Goal: Task Accomplishment & Management: Use online tool/utility

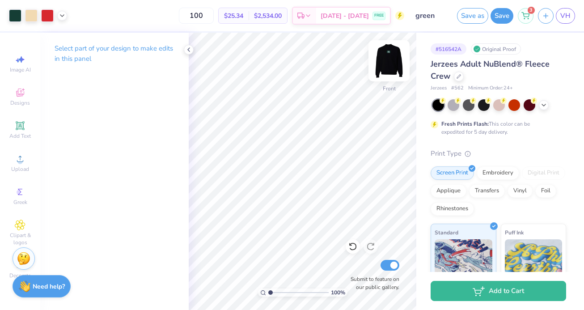
click at [387, 56] on img at bounding box center [389, 61] width 36 height 36
click at [390, 53] on img at bounding box center [389, 61] width 36 height 36
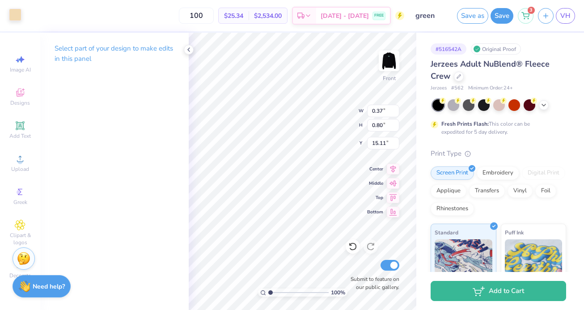
click at [10, 11] on div at bounding box center [15, 14] width 13 height 13
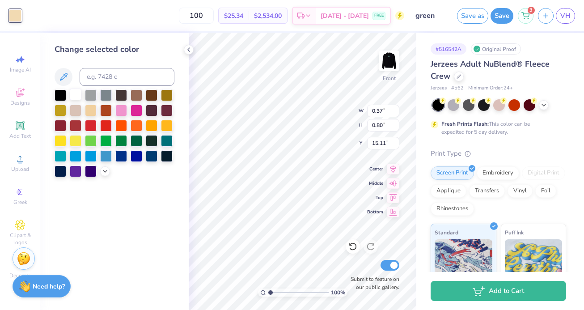
click at [73, 89] on div at bounding box center [76, 94] width 12 height 12
click at [73, 91] on div at bounding box center [76, 94] width 12 height 12
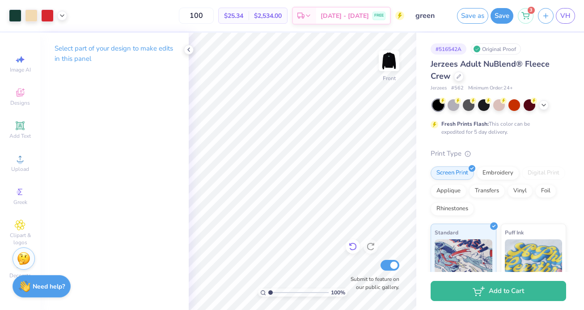
click at [349, 246] on icon at bounding box center [352, 246] width 9 height 9
click at [390, 65] on img at bounding box center [389, 61] width 36 height 36
click at [393, 72] on img at bounding box center [389, 61] width 36 height 36
click at [27, 20] on div at bounding box center [31, 14] width 13 height 13
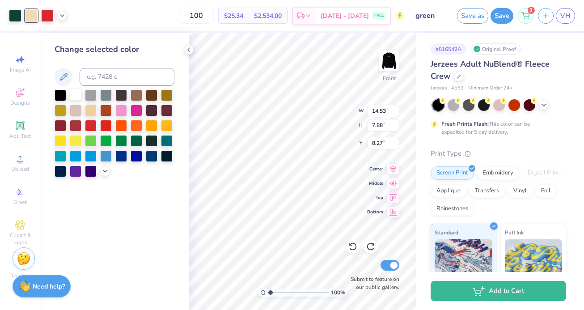
click at [74, 97] on div at bounding box center [76, 94] width 12 height 12
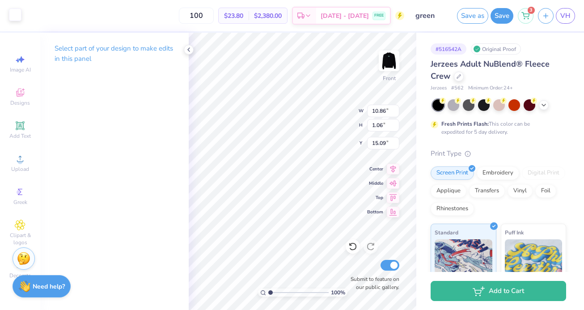
click at [19, 12] on div at bounding box center [15, 14] width 13 height 13
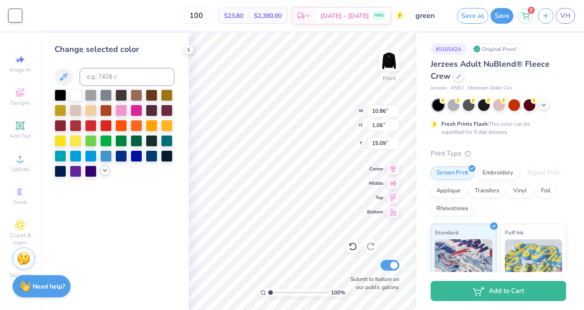
click at [106, 167] on icon at bounding box center [104, 170] width 7 height 7
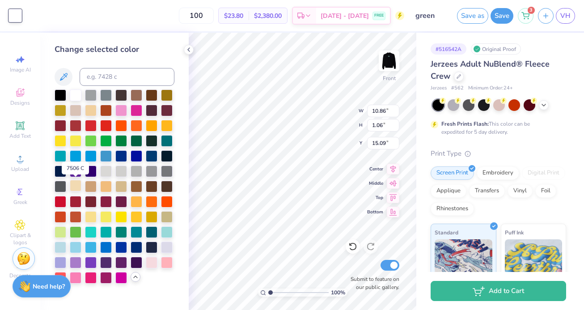
click at [76, 190] on div at bounding box center [76, 186] width 12 height 12
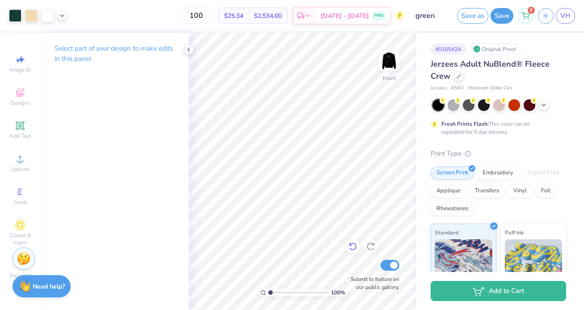
click at [350, 246] on icon at bounding box center [352, 246] width 9 height 9
click at [348, 246] on icon at bounding box center [352, 246] width 9 height 9
click at [15, 11] on div at bounding box center [15, 14] width 13 height 13
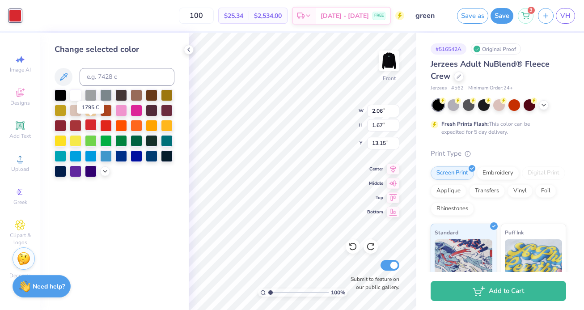
click at [88, 126] on div at bounding box center [91, 125] width 12 height 12
click at [72, 126] on div at bounding box center [76, 125] width 12 height 12
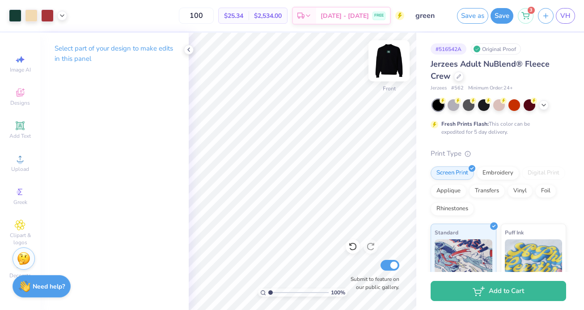
click at [392, 65] on img at bounding box center [389, 61] width 36 height 36
click at [392, 65] on img at bounding box center [389, 61] width 18 height 18
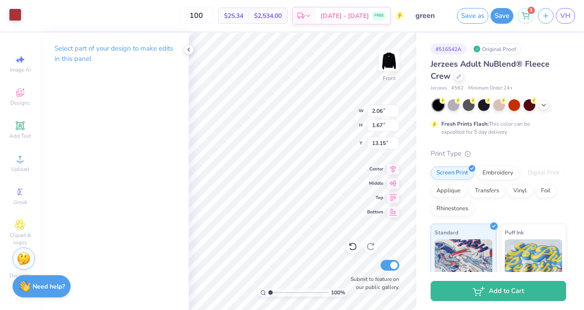
click at [13, 12] on div at bounding box center [15, 14] width 13 height 13
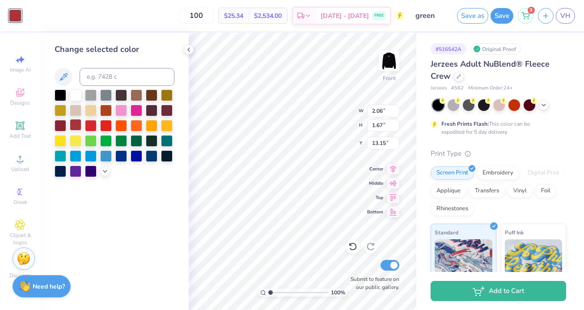
click at [77, 127] on div at bounding box center [76, 125] width 12 height 12
click at [58, 123] on div at bounding box center [61, 125] width 12 height 12
click at [89, 126] on div at bounding box center [91, 125] width 12 height 12
click at [105, 175] on div at bounding box center [115, 133] width 120 height 88
click at [105, 172] on icon at bounding box center [104, 170] width 7 height 7
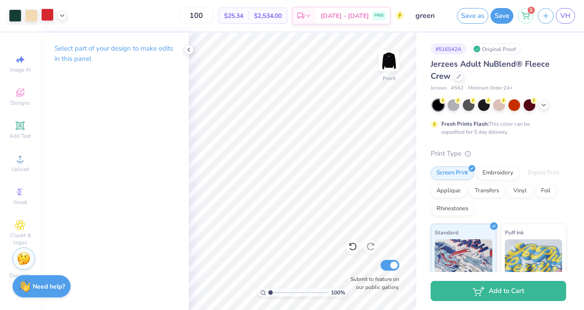
click at [53, 21] on div at bounding box center [47, 14] width 13 height 13
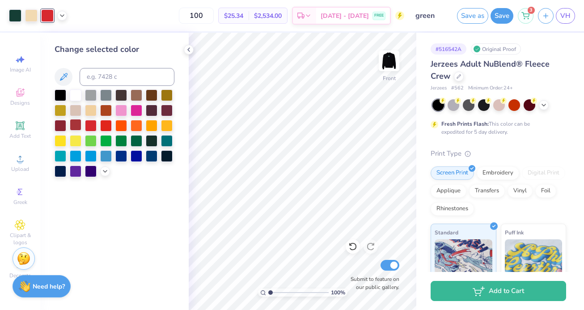
click at [77, 127] on div at bounding box center [76, 125] width 12 height 12
click at [504, 16] on button "Save" at bounding box center [501, 16] width 23 height 16
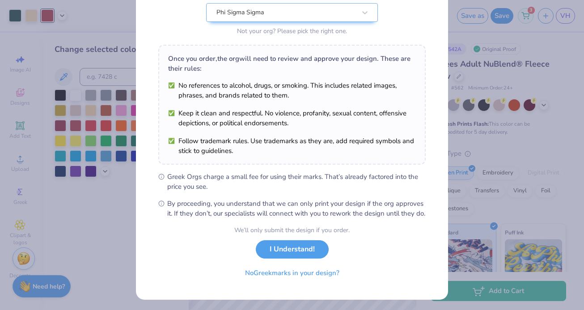
scroll to position [109, 0]
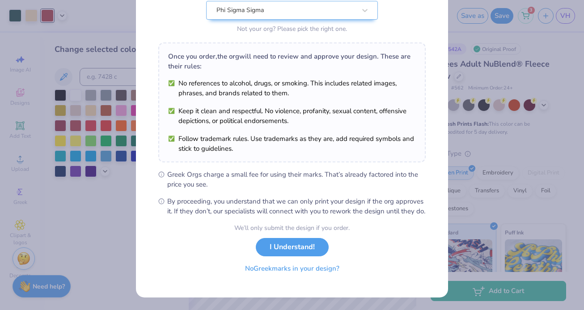
click at [306, 278] on div "We’ll only submit the design if you order. I Understand! No Greek marks in your…" at bounding box center [291, 251] width 115 height 56
click at [310, 271] on button "No Greek marks in your design?" at bounding box center [291, 268] width 109 height 18
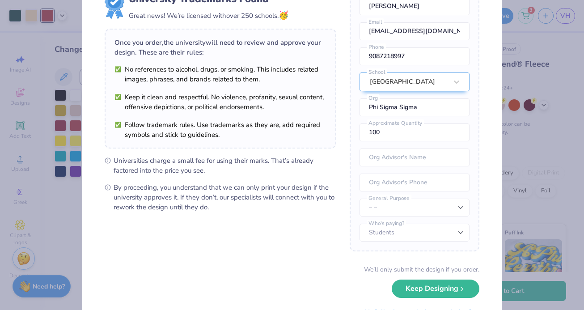
scroll to position [79, 0]
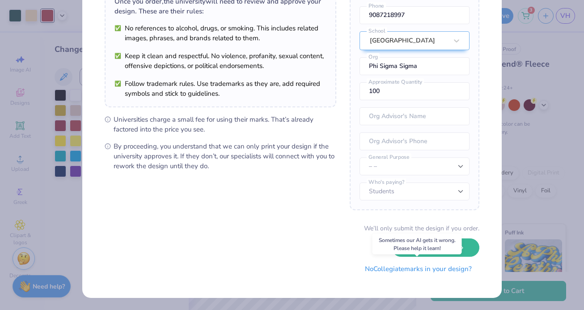
click at [368, 273] on button "No Collegiate marks in your design?" at bounding box center [418, 269] width 122 height 18
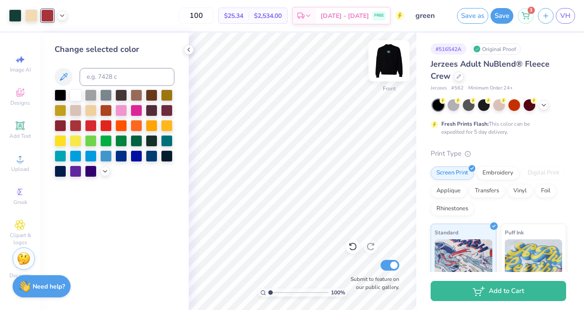
click at [386, 55] on img at bounding box center [389, 61] width 36 height 36
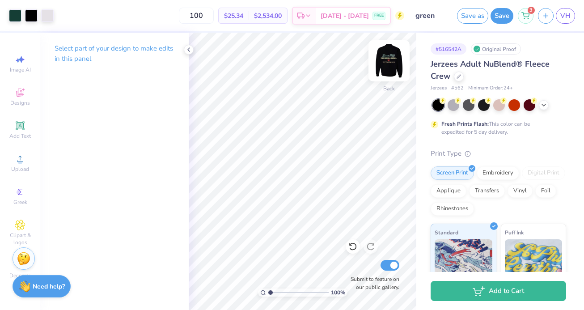
click at [392, 69] on img at bounding box center [389, 61] width 36 height 36
click at [571, 17] on link "VH" at bounding box center [565, 16] width 19 height 16
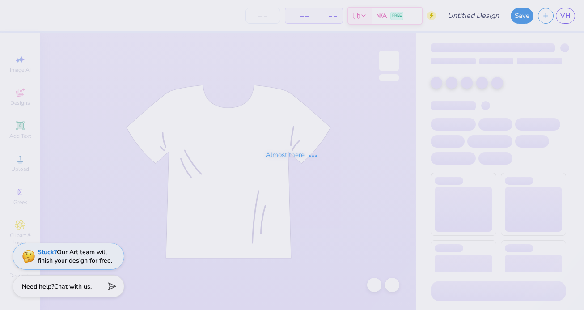
type input "star"
type input "100"
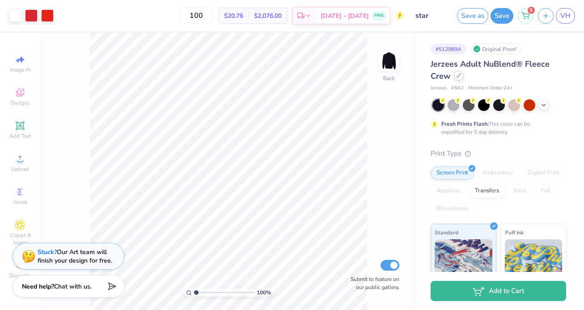
click at [458, 78] on div at bounding box center [459, 76] width 10 height 10
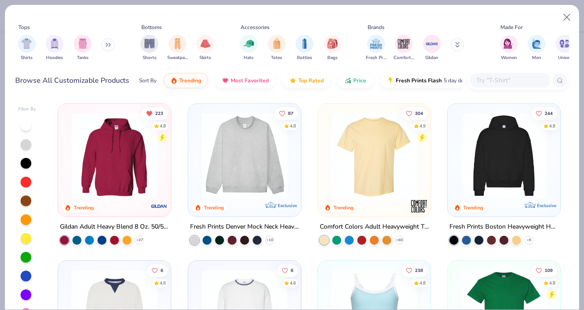
click at [481, 76] on input "text" at bounding box center [509, 80] width 69 height 10
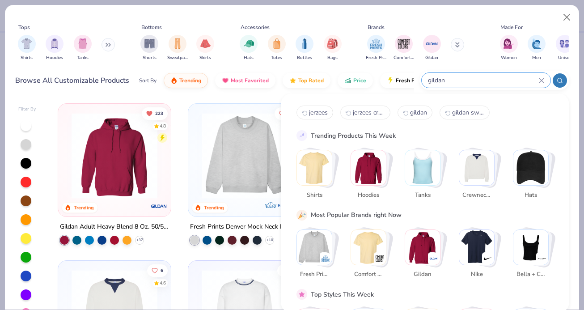
type input "gildan"
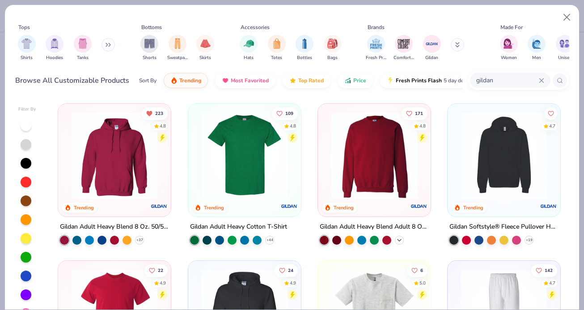
click at [399, 239] on icon at bounding box center [399, 239] width 7 height 7
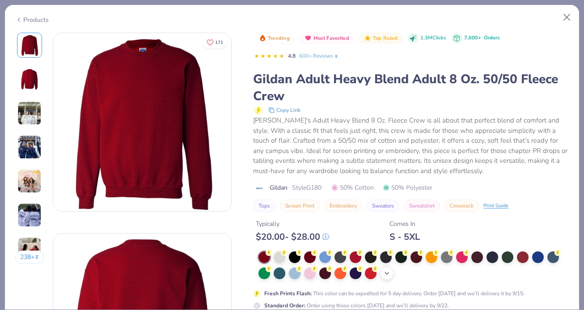
click at [386, 273] on icon at bounding box center [386, 272] width 7 height 7
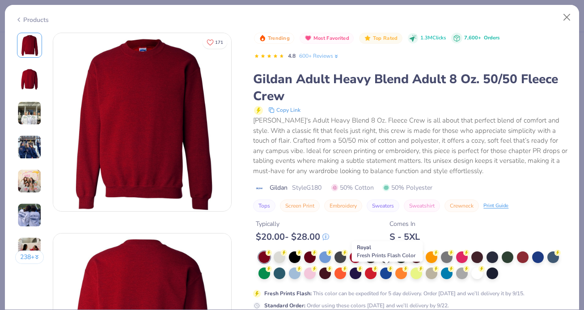
scroll to position [4, 0]
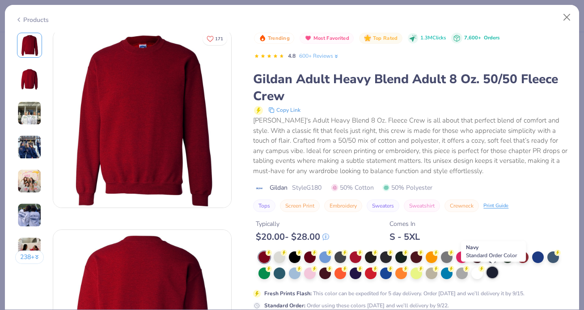
click at [492, 273] on div at bounding box center [492, 272] width 12 height 12
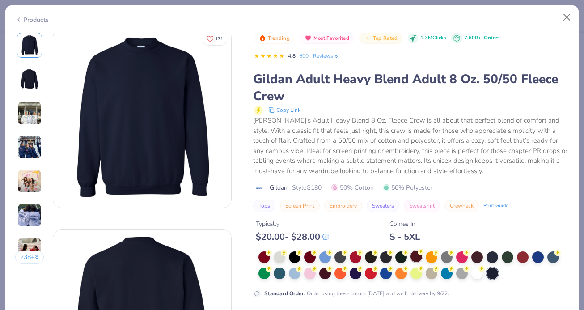
click at [415, 254] on div at bounding box center [416, 256] width 12 height 12
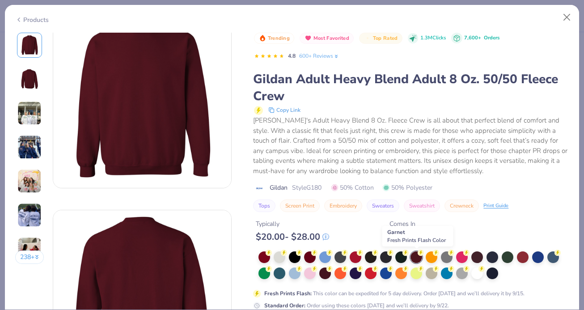
scroll to position [25, 0]
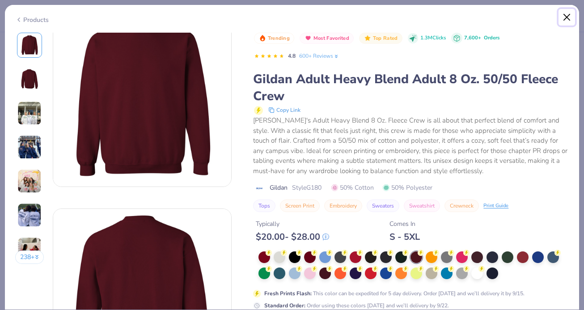
click at [568, 17] on button "Close" at bounding box center [566, 17] width 17 height 17
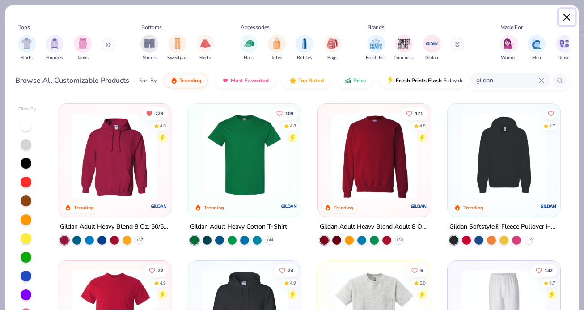
click at [563, 16] on button "Close" at bounding box center [566, 17] width 17 height 17
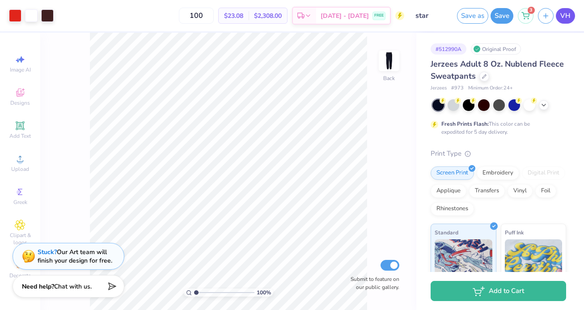
click at [568, 15] on span "VH" at bounding box center [565, 16] width 10 height 10
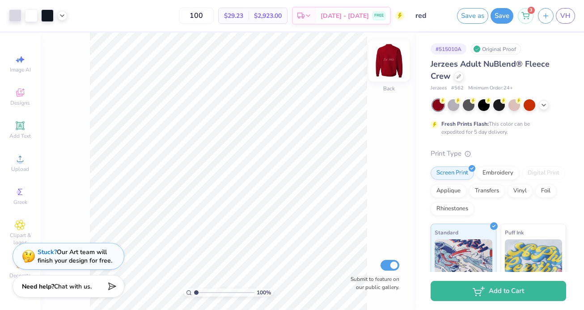
click at [390, 62] on img at bounding box center [389, 61] width 36 height 36
click at [390, 62] on img at bounding box center [389, 61] width 18 height 18
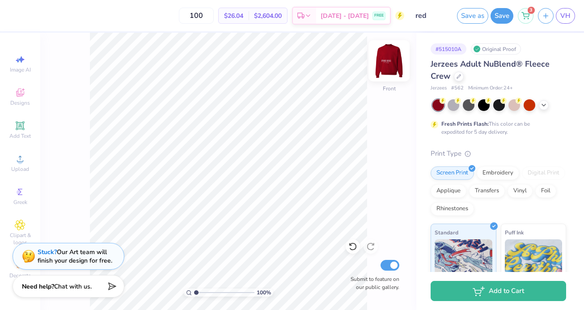
click at [385, 57] on img at bounding box center [389, 61] width 36 height 36
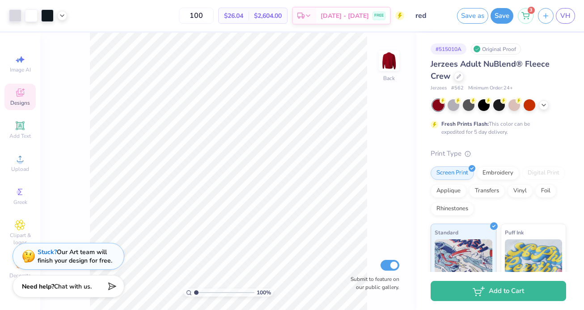
click at [12, 97] on div "Designs" at bounding box center [19, 97] width 31 height 26
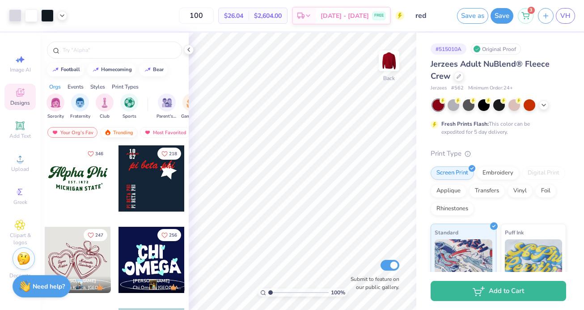
click at [112, 129] on div "Trending" at bounding box center [118, 132] width 37 height 11
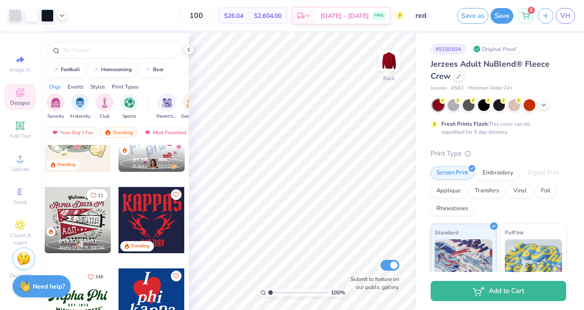
scroll to position [941, 0]
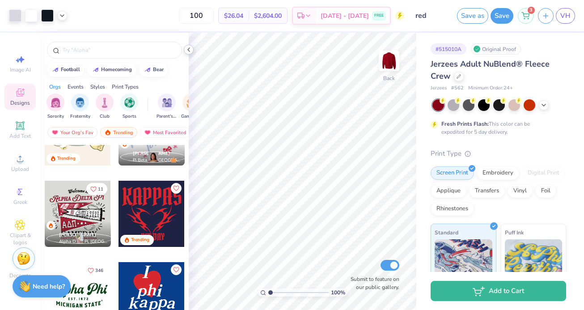
click at [189, 51] on icon at bounding box center [188, 49] width 7 height 7
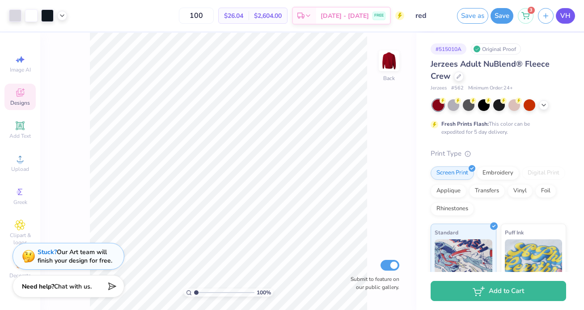
click at [567, 17] on span "VH" at bounding box center [565, 16] width 10 height 10
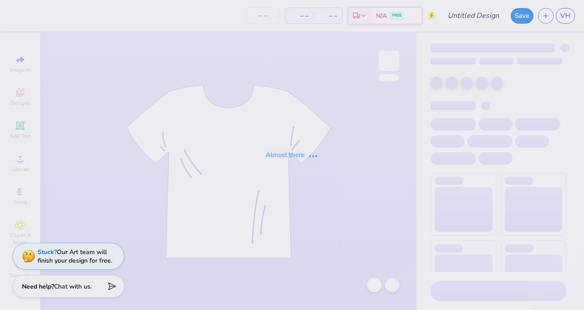
type input "blue"
type input "100"
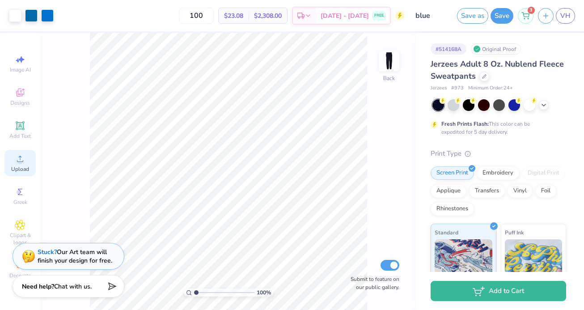
click at [19, 157] on icon at bounding box center [20, 158] width 11 height 11
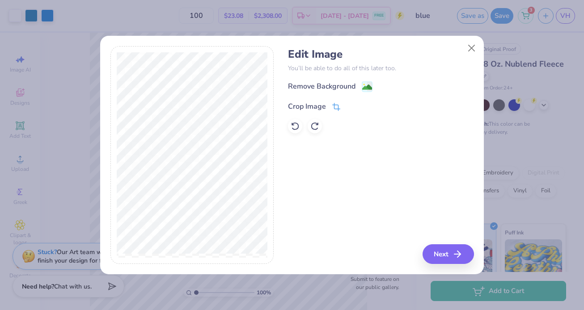
click at [324, 101] on div "Crop Image" at bounding box center [307, 106] width 38 height 11
click at [362, 105] on icon at bounding box center [364, 105] width 5 height 5
click at [351, 89] on div "Remove Background" at bounding box center [321, 87] width 67 height 11
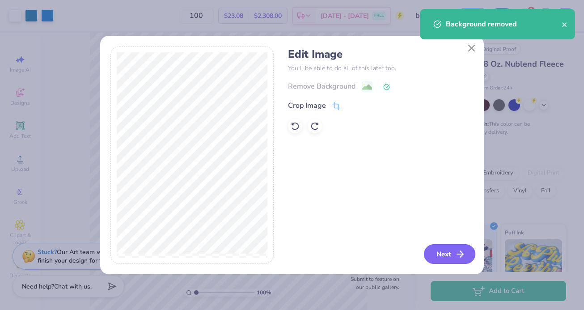
click at [440, 255] on button "Next" at bounding box center [449, 254] width 51 height 20
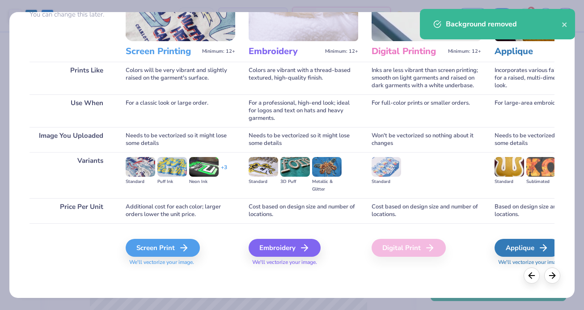
scroll to position [0, 1]
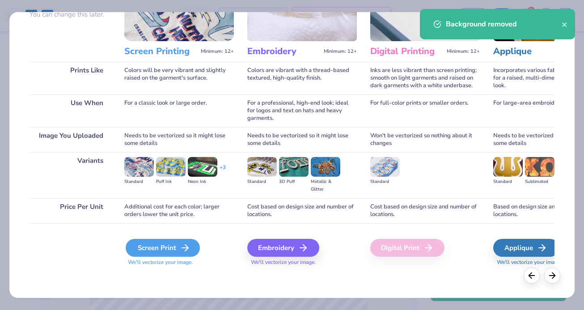
click at [193, 243] on div "Screen Print" at bounding box center [163, 248] width 74 height 18
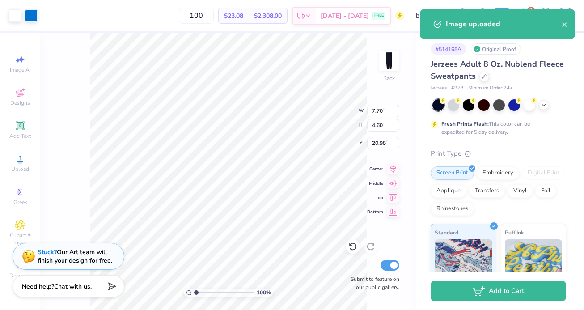
type input "6.49"
type input "3.88"
type input "6.05"
type input "6.16"
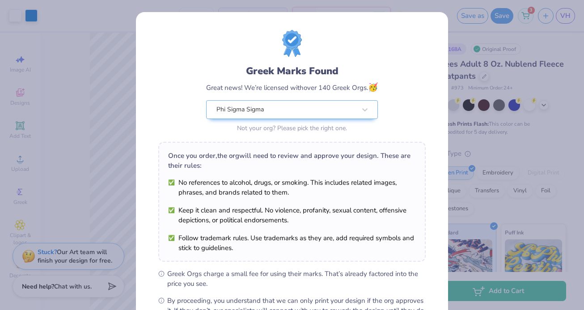
click at [194, 92] on body "Art colors 100 $22.76 Per Item $2,276.00 Total Est. Delivery Sep 20 - 23 FREE D…" at bounding box center [292, 155] width 584 height 310
type input "5.91"
type input "3.53"
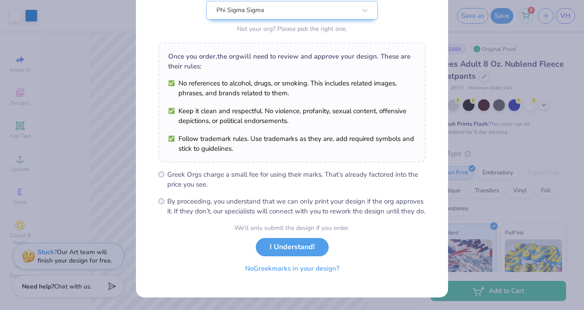
click at [276, 270] on button "No Greek marks in your design?" at bounding box center [291, 268] width 109 height 18
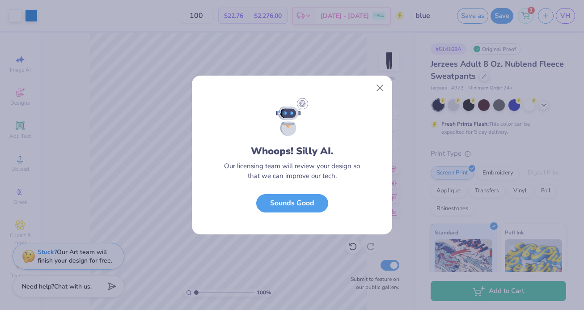
scroll to position [0, 0]
click at [287, 196] on button "Sounds Good" at bounding box center [292, 201] width 72 height 18
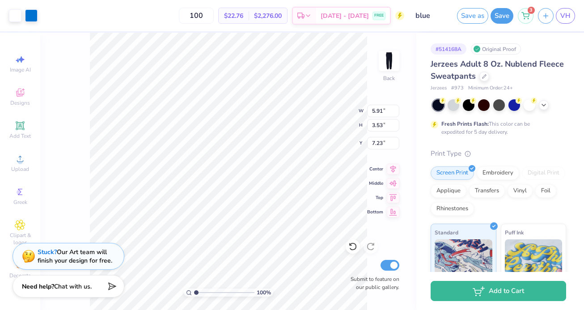
type input "6.05"
type input "6.14"
type input "3.66"
type input "6.06"
click at [502, 15] on button "Save" at bounding box center [501, 15] width 23 height 16
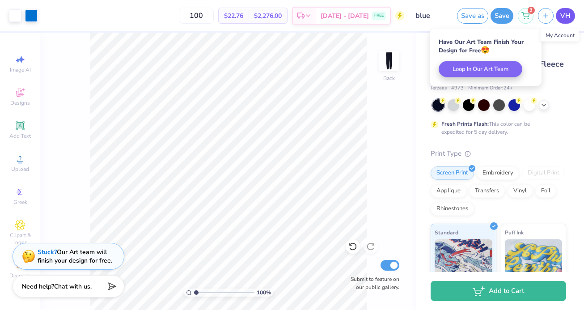
click at [567, 19] on span "VH" at bounding box center [565, 16] width 10 height 10
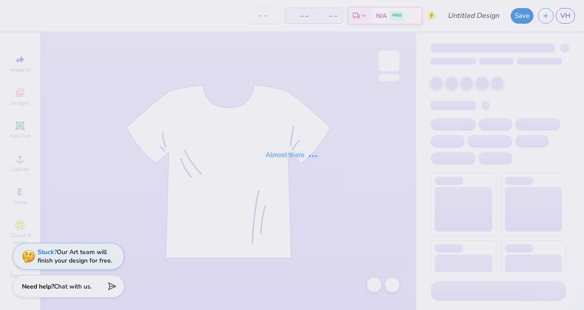
type input "all-american"
type input "100"
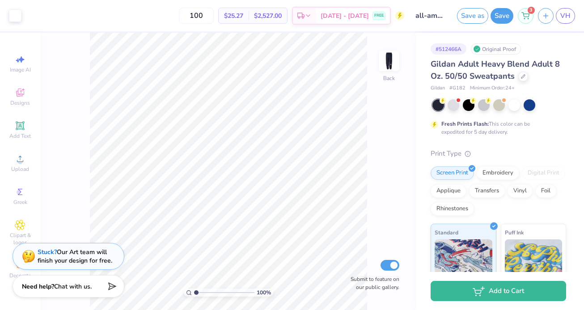
click at [376, 60] on div "100 % Back Submit to feature on our public gallery." at bounding box center [228, 171] width 376 height 277
click at [394, 59] on img at bounding box center [389, 61] width 36 height 36
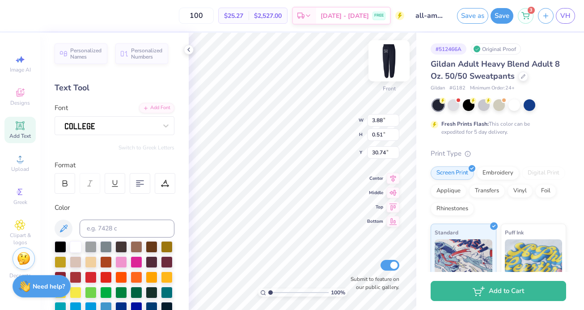
type textarea "O"
type textarea "AIM HIGH"
type input "30.64"
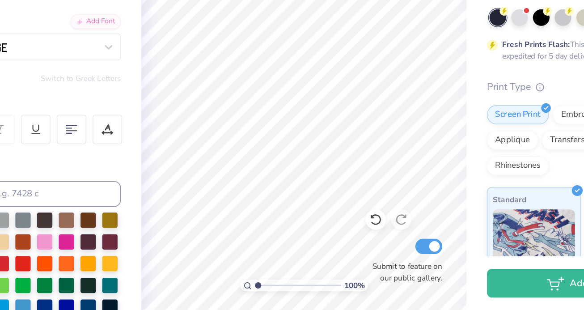
scroll to position [0, 0]
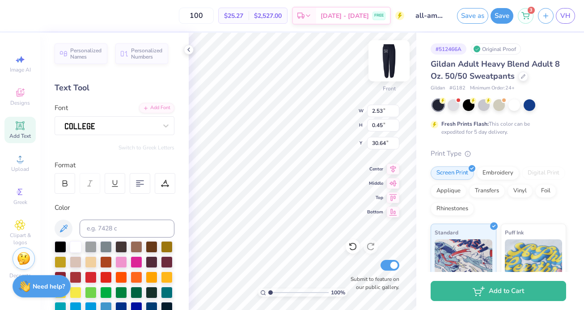
type input "30.75"
click at [389, 67] on img at bounding box center [389, 61] width 36 height 36
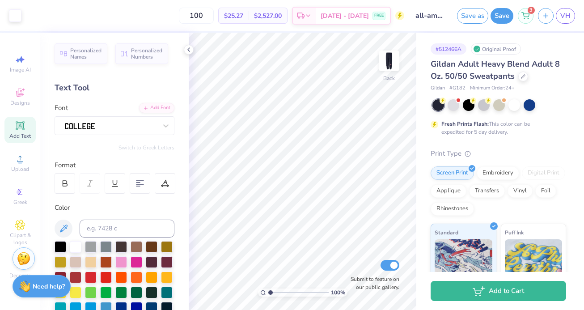
click at [389, 67] on img at bounding box center [389, 61] width 18 height 18
click at [388, 53] on img at bounding box center [389, 61] width 36 height 36
click at [387, 55] on img at bounding box center [389, 61] width 36 height 36
click at [569, 17] on span "VH" at bounding box center [565, 16] width 10 height 10
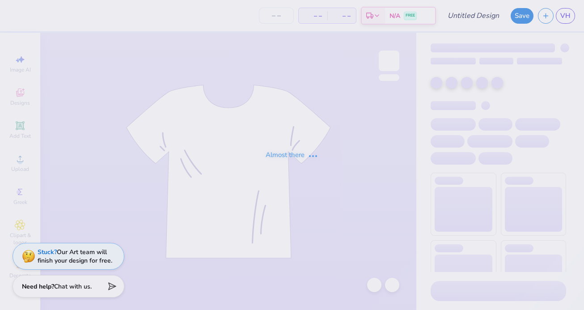
type input "heart maroon"
type input "100"
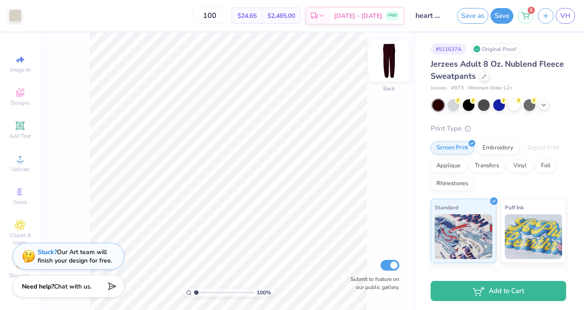
click at [389, 63] on img at bounding box center [389, 61] width 36 height 36
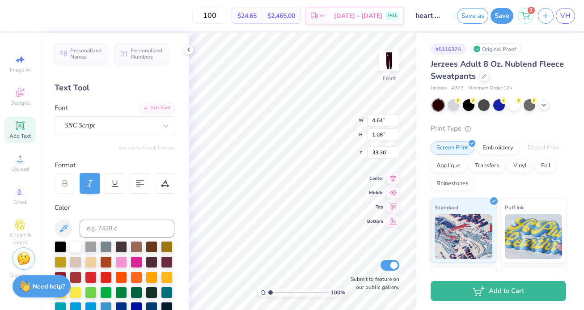
type textarea "s"
type textarea "Aim high"
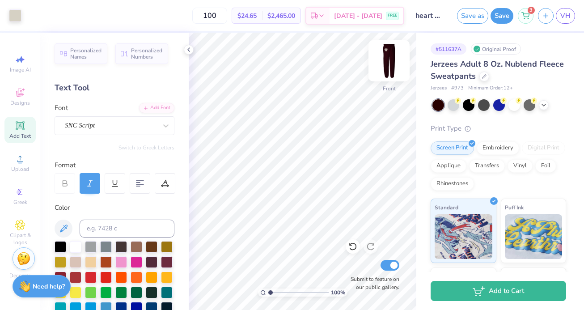
click at [382, 64] on img at bounding box center [389, 61] width 36 height 36
click at [382, 64] on img at bounding box center [389, 61] width 18 height 18
click at [391, 55] on img at bounding box center [389, 61] width 36 height 36
click at [387, 58] on img at bounding box center [389, 61] width 36 height 36
click at [386, 59] on img at bounding box center [389, 61] width 36 height 36
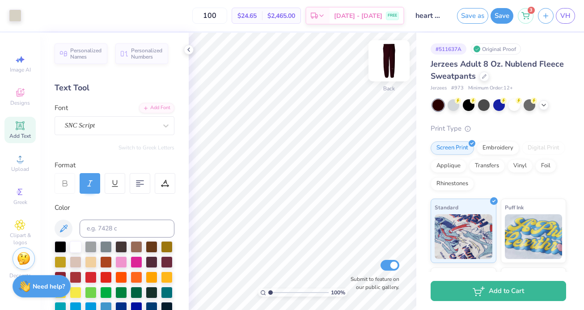
click at [384, 61] on img at bounding box center [389, 61] width 36 height 36
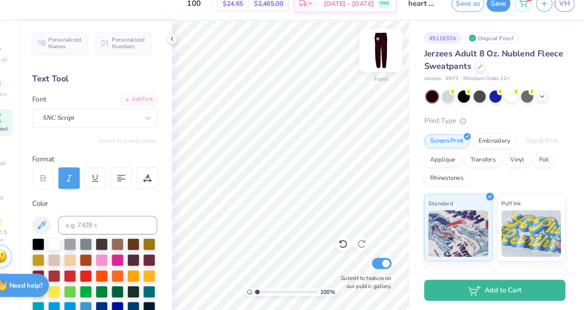
scroll to position [0, 0]
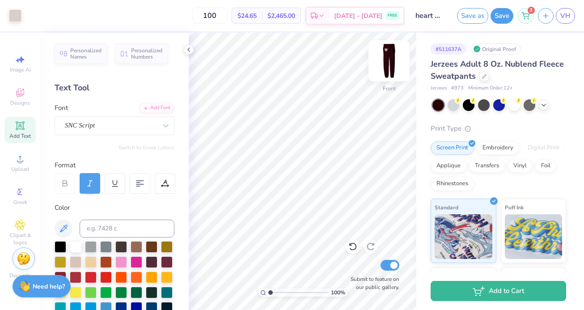
click at [390, 55] on img at bounding box center [389, 61] width 36 height 36
click at [389, 57] on img at bounding box center [389, 61] width 36 height 36
click at [387, 65] on img at bounding box center [389, 61] width 36 height 36
click at [390, 62] on img at bounding box center [389, 61] width 36 height 36
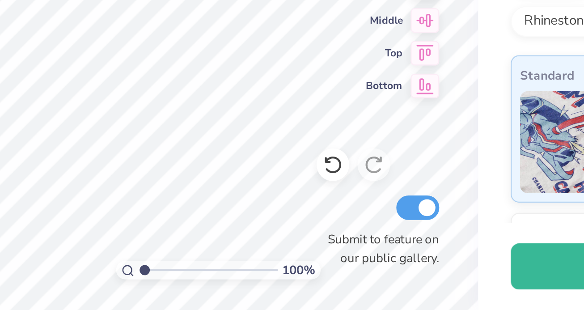
scroll to position [0, 1]
type textarea "A"
type textarea "d"
type textarea "Delta Phi"
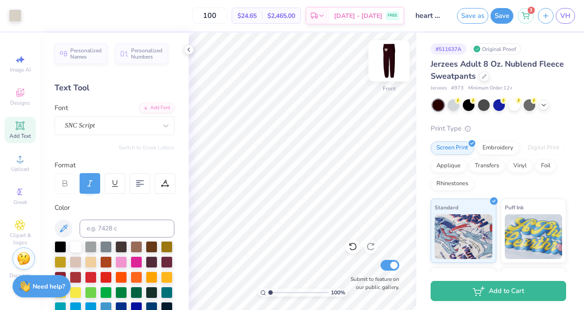
click at [390, 59] on img at bounding box center [389, 61] width 36 height 36
click at [385, 59] on img at bounding box center [389, 61] width 36 height 36
click at [387, 59] on img at bounding box center [389, 61] width 36 height 36
click at [387, 59] on img at bounding box center [389, 61] width 18 height 18
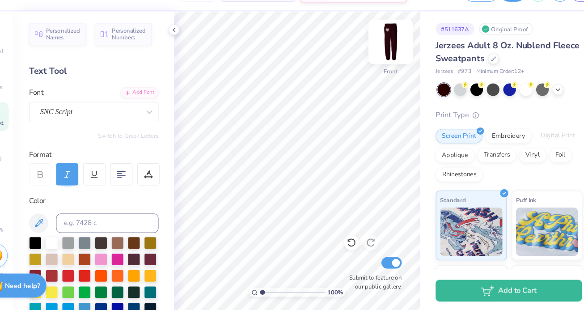
click at [392, 70] on img at bounding box center [389, 61] width 36 height 36
click at [392, 61] on img at bounding box center [389, 61] width 36 height 36
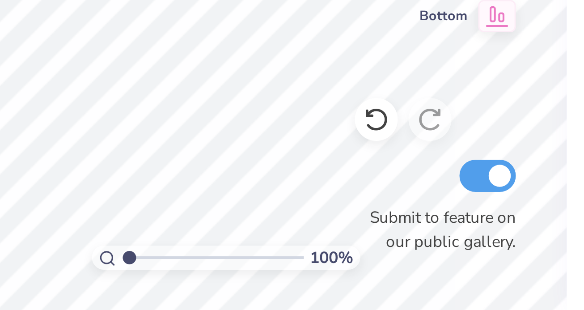
type textarea "delta phi"
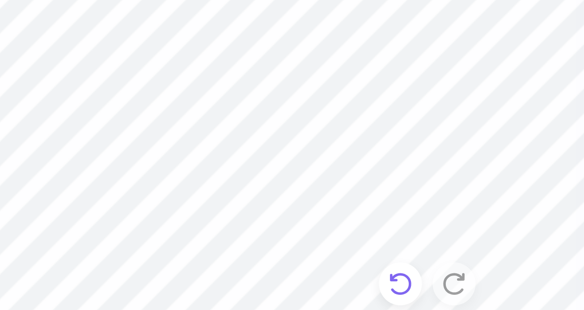
click at [349, 242] on icon at bounding box center [352, 246] width 9 height 9
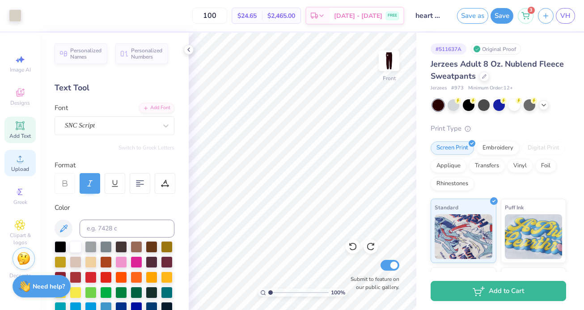
click at [22, 156] on icon at bounding box center [20, 158] width 11 height 11
click at [22, 152] on div "Upload" at bounding box center [19, 163] width 31 height 26
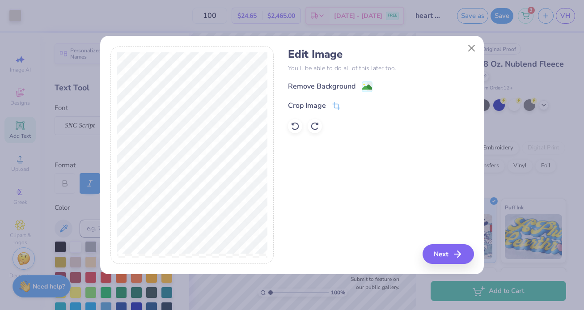
click at [310, 84] on div "Remove Background" at bounding box center [321, 86] width 67 height 11
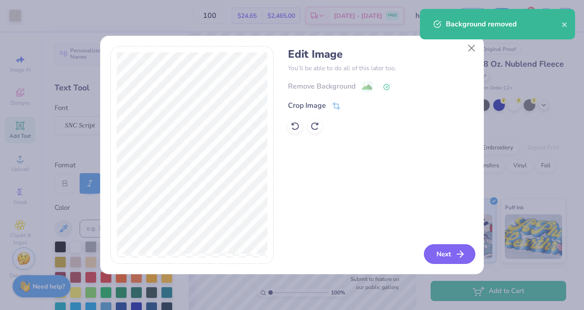
click at [438, 250] on button "Next" at bounding box center [449, 254] width 51 height 20
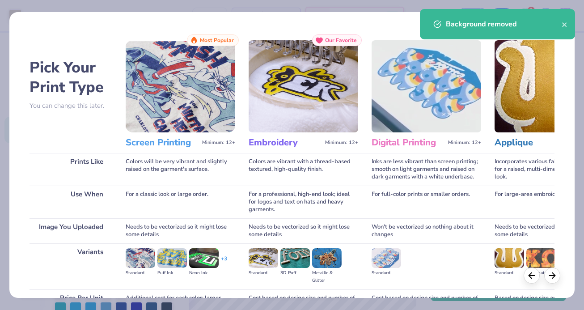
scroll to position [91, 0]
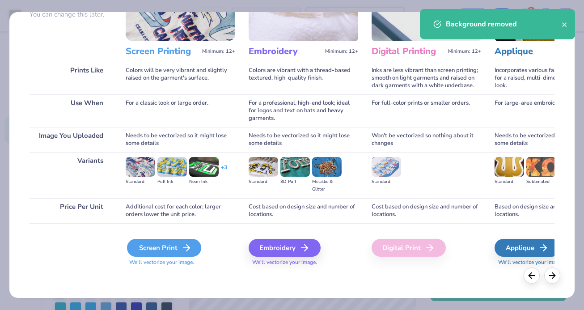
click at [173, 250] on div "Screen Print" at bounding box center [164, 248] width 74 height 18
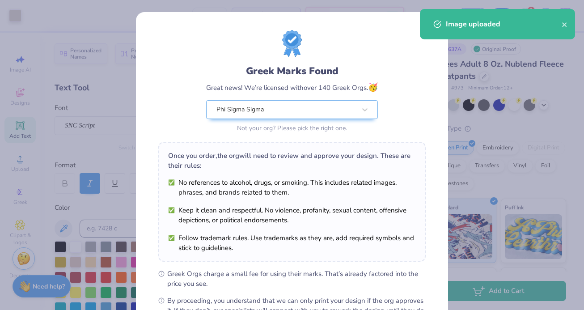
click at [279, 177] on body "Art colors 100 $26.96 Per Item $2,696.00 Total Est. Delivery [DATE] - [DATE] FR…" at bounding box center [292, 155] width 584 height 310
type input "2.39"
type input "2.10"
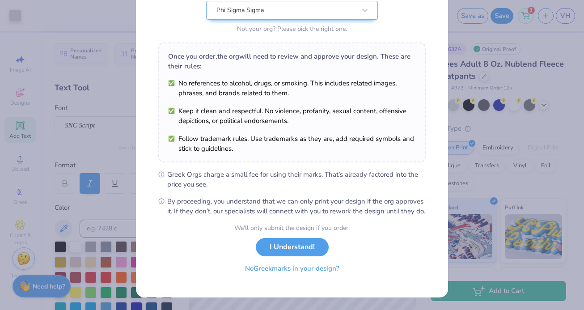
click at [304, 276] on button "No Greek marks in your design?" at bounding box center [291, 268] width 109 height 18
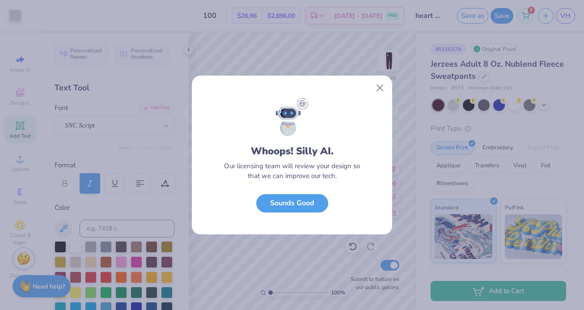
scroll to position [0, 0]
click at [282, 197] on button "Sounds Good" at bounding box center [292, 201] width 72 height 18
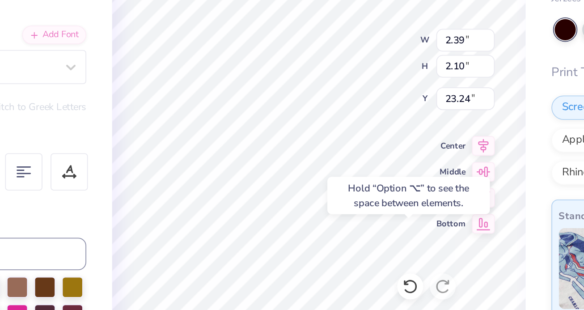
type input "30.76"
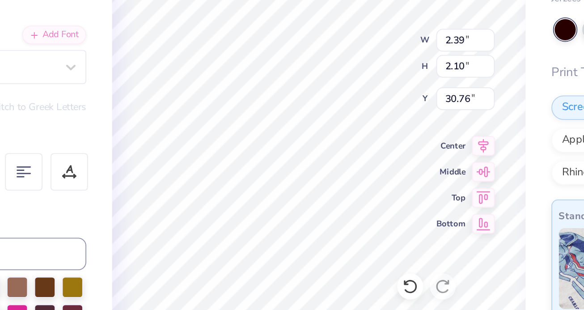
type input "1.66"
type input "1.46"
type input "31.38"
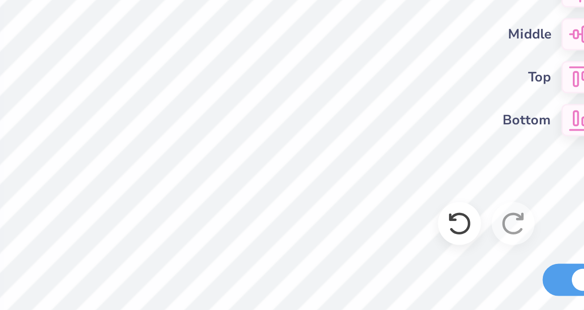
type input "31.57"
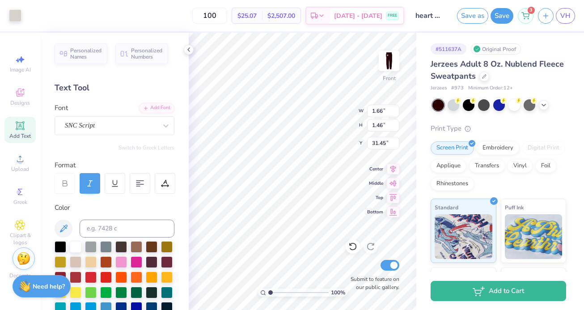
type input "31.45"
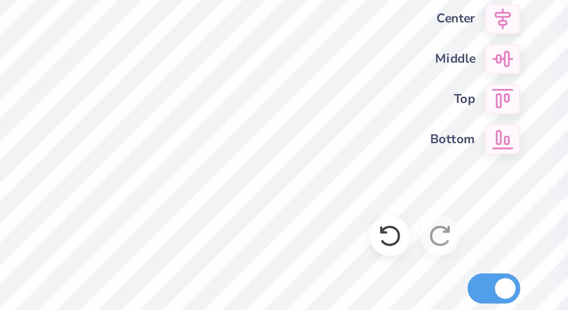
type input "4.51"
type input "0.84"
type input "32.91"
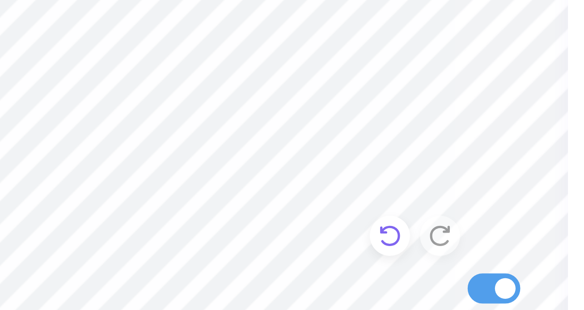
click at [351, 248] on icon at bounding box center [352, 246] width 9 height 9
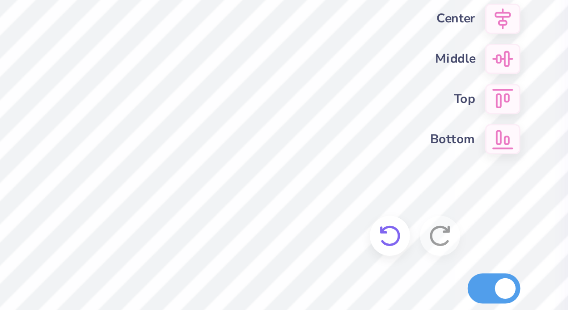
type input "2.02"
type input "1.77"
type input "31.14"
type input "31.60"
type input "30.93"
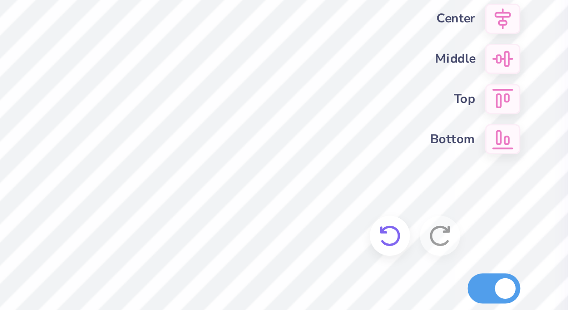
type input "31.18"
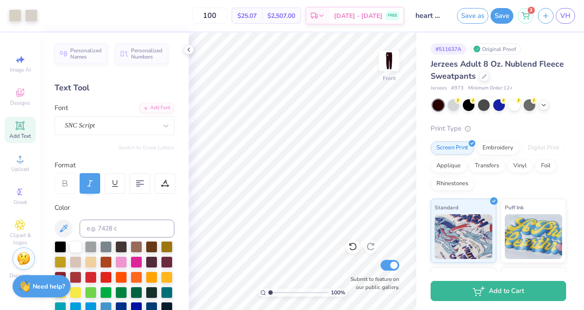
click at [499, 16] on button "Save" at bounding box center [501, 16] width 23 height 16
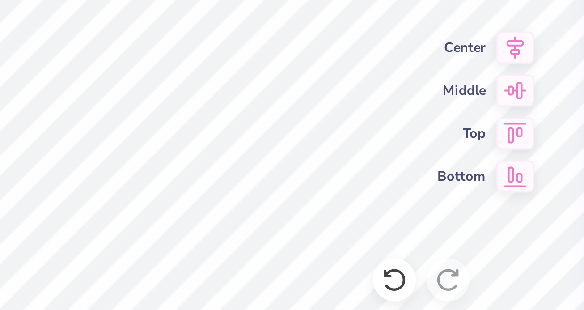
type input "3.61"
type input "0.67"
type input "33.64"
type input "31.87"
type input "3.61"
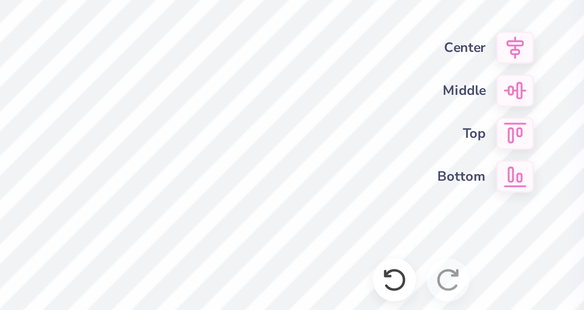
type input "0.67"
type input "34.13"
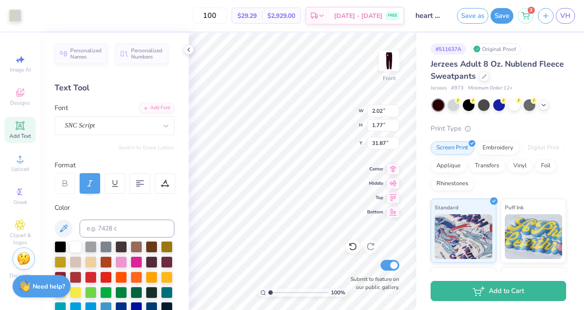
type input "1.62"
type input "1.42"
type input "32.22"
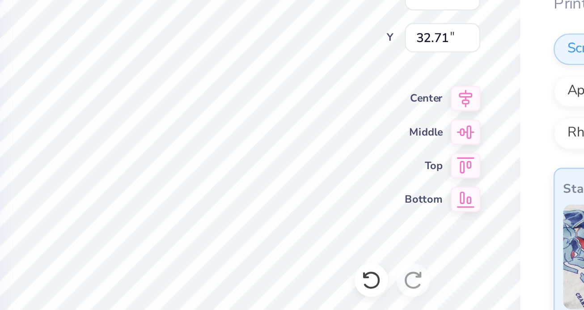
type input "32.71"
type input "32.27"
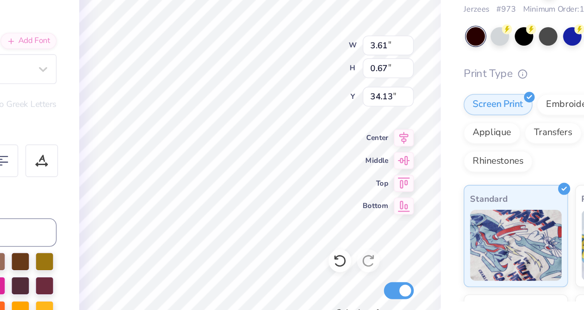
type input "34.11"
type input "1.76"
type input "1.25"
type input "32.29"
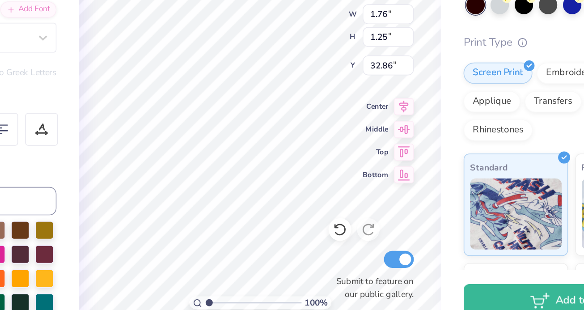
type input "32.86"
type input "1.38"
type input "1.80"
type input "32.76"
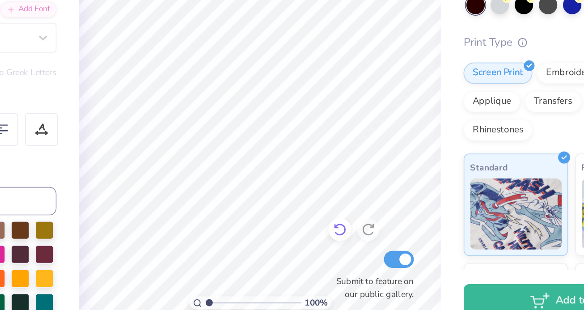
click at [352, 245] on icon at bounding box center [352, 246] width 9 height 9
click at [351, 253] on div at bounding box center [352, 246] width 14 height 14
click at [355, 249] on icon at bounding box center [352, 246] width 9 height 9
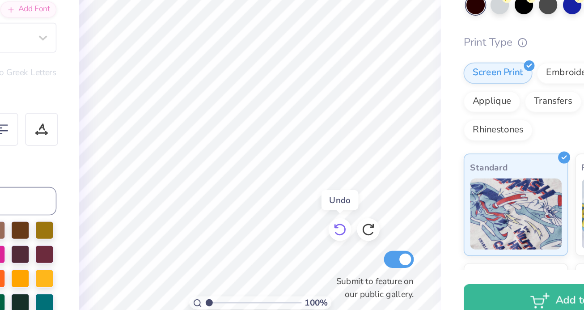
click at [355, 249] on icon at bounding box center [352, 246] width 9 height 9
click at [355, 246] on icon at bounding box center [352, 246] width 9 height 9
click at [368, 246] on icon at bounding box center [370, 246] width 9 height 9
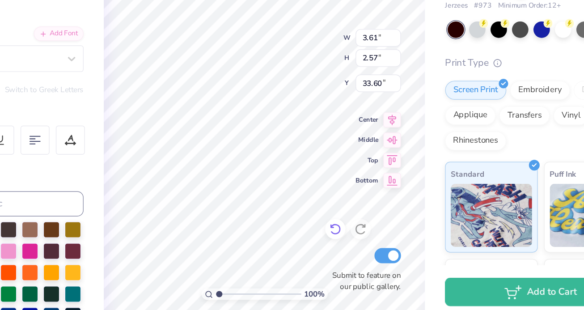
type input "33.60"
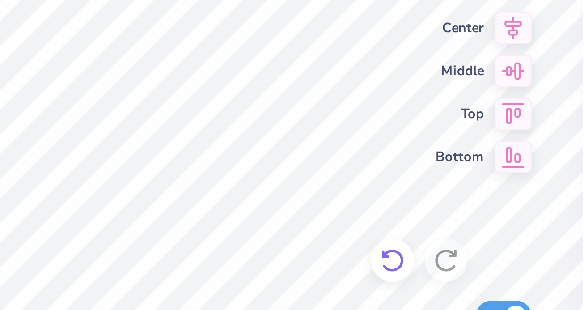
type input "32.23"
type input "34.08"
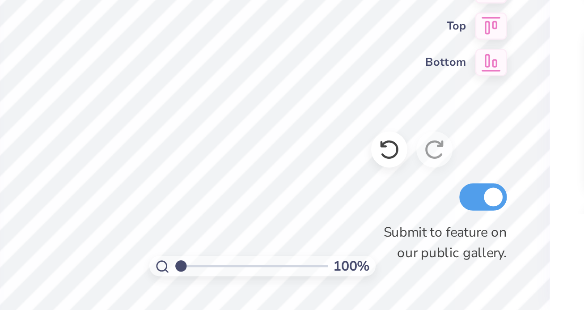
type textarea "D"
type textarea "a"
type textarea "Aim high"
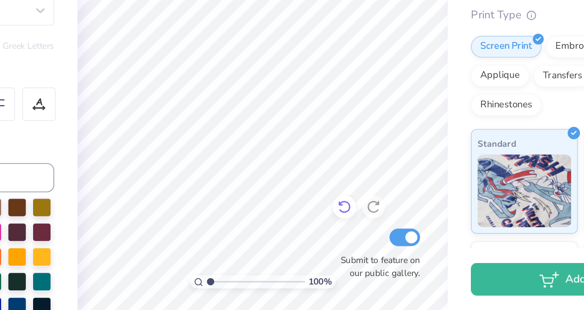
click at [353, 243] on icon at bounding box center [353, 247] width 8 height 8
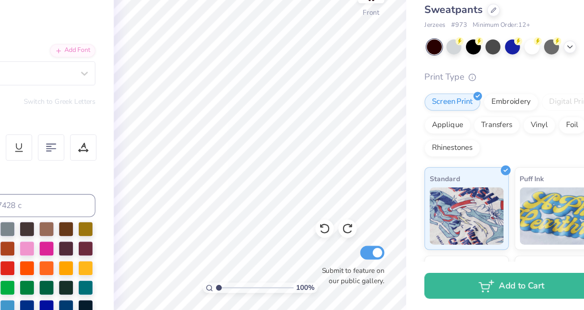
scroll to position [0, 0]
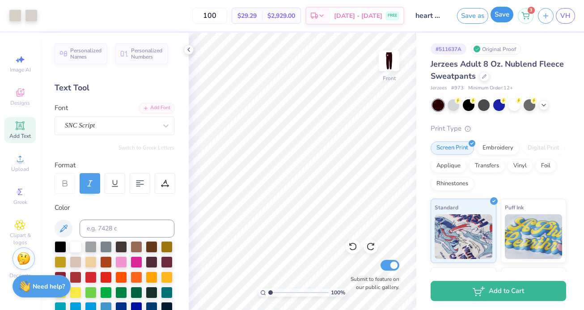
click at [495, 17] on button "Save" at bounding box center [501, 15] width 23 height 16
